Goal: Find specific page/section: Find specific page/section

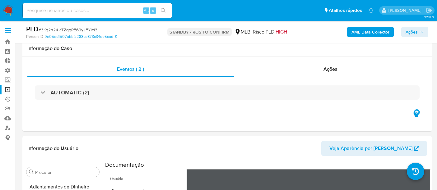
select select "10"
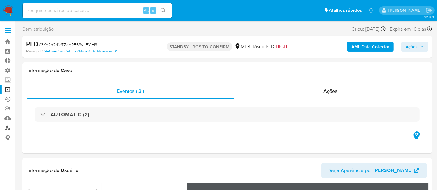
click at [9, 130] on link "Localizador de pessoas" at bounding box center [37, 128] width 74 height 10
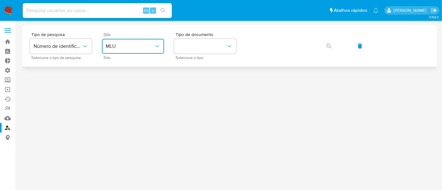
click at [130, 45] on span "MLU" at bounding box center [130, 46] width 49 height 6
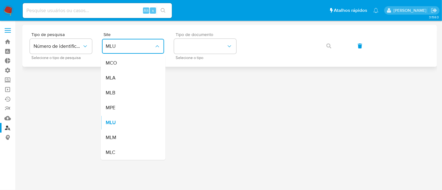
drag, startPoint x: 128, startPoint y: 94, endPoint x: 184, endPoint y: 58, distance: 66.3
click at [130, 93] on div "MLB" at bounding box center [131, 93] width 51 height 15
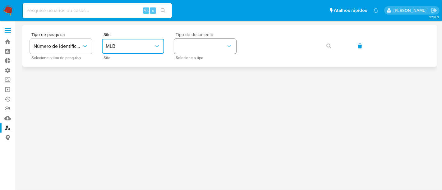
click at [189, 49] on button "identificationType" at bounding box center [205, 46] width 62 height 15
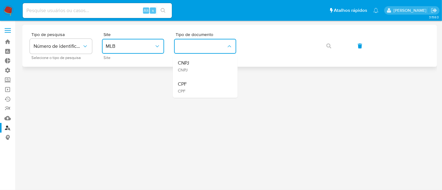
drag, startPoint x: 197, startPoint y: 85, endPoint x: 247, endPoint y: 58, distance: 56.4
click at [201, 84] on div "CPF CPF" at bounding box center [203, 87] width 51 height 21
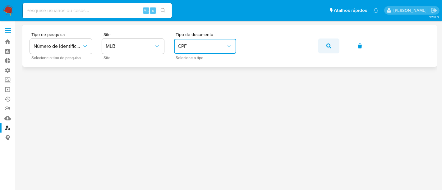
click at [334, 46] on button "button" at bounding box center [329, 46] width 21 height 15
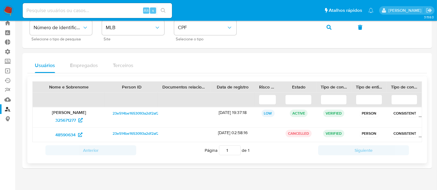
scroll to position [27, 0]
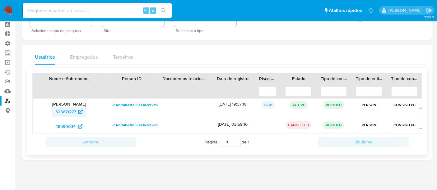
click at [73, 112] on span "325671277" at bounding box center [65, 112] width 21 height 10
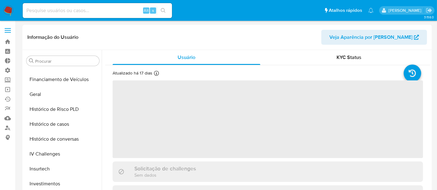
scroll to position [292, 0]
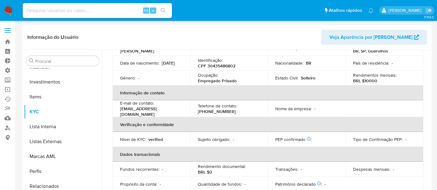
select select "10"
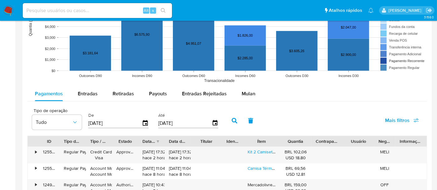
scroll to position [518, 0]
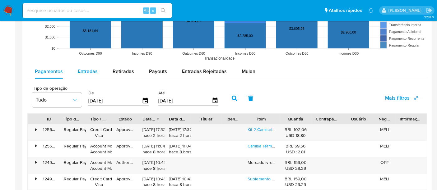
click at [84, 70] on span "Entradas" at bounding box center [88, 71] width 20 height 7
select select "10"
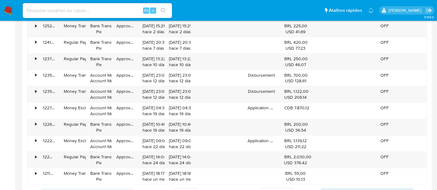
scroll to position [657, 0]
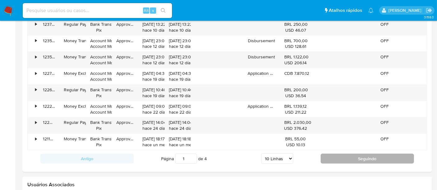
click at [362, 158] on button "Seguindo" at bounding box center [367, 159] width 93 height 10
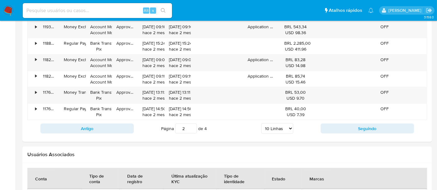
scroll to position [691, 0]
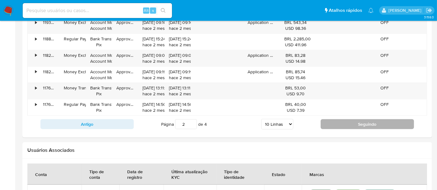
click at [361, 123] on button "Seguindo" at bounding box center [367, 124] width 93 height 10
click at [368, 121] on button "Seguindo" at bounding box center [367, 124] width 93 height 10
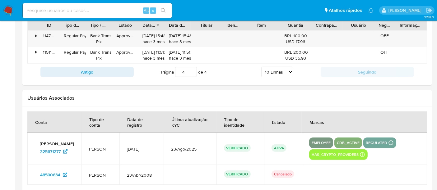
scroll to position [557, 0]
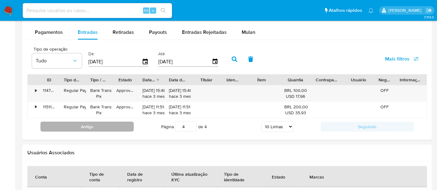
click at [97, 126] on button "Antigo" at bounding box center [86, 127] width 93 height 10
type input "3"
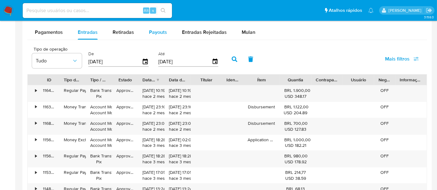
click at [156, 35] on div "Payouts" at bounding box center [158, 32] width 18 height 15
select select "10"
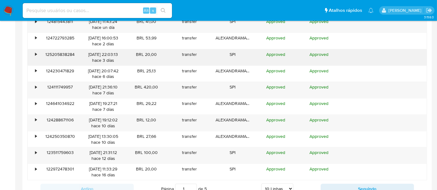
scroll to position [661, 0]
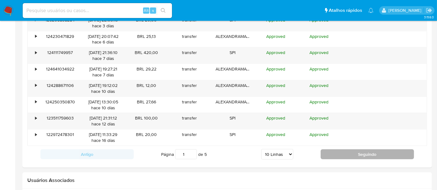
click at [347, 152] on button "Seguindo" at bounding box center [367, 155] width 93 height 10
type input "2"
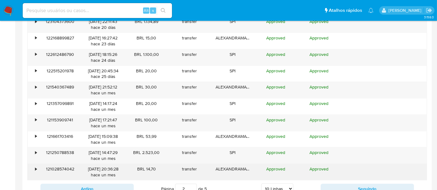
scroll to position [557, 0]
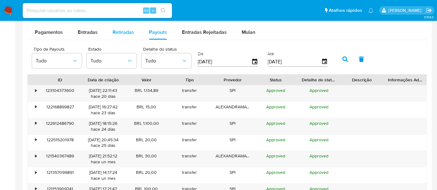
click at [120, 32] on span "Retiradas" at bounding box center [123, 32] width 21 height 7
select select "10"
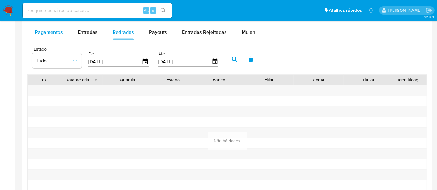
click at [63, 32] on button "Pagamentos" at bounding box center [48, 32] width 43 height 15
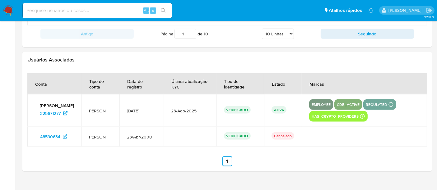
scroll to position [809, 0]
